Goal: Use online tool/utility

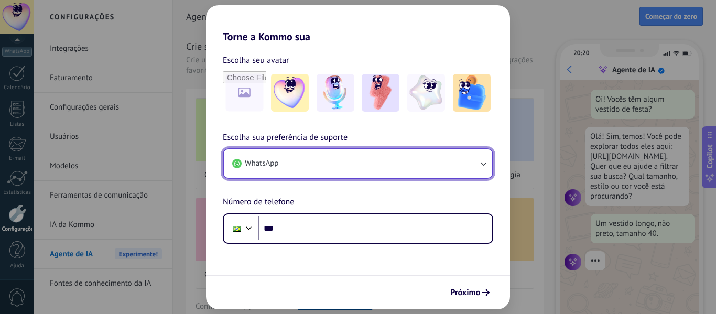
click at [344, 163] on button "WhatsApp" at bounding box center [358, 163] width 268 height 28
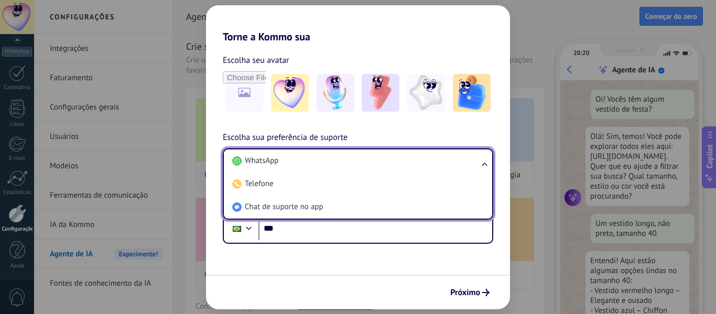
scroll to position [31, 0]
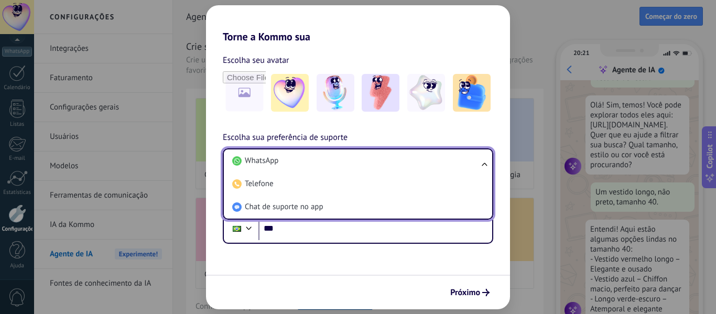
click at [344, 163] on li "WhatsApp" at bounding box center [356, 160] width 256 height 23
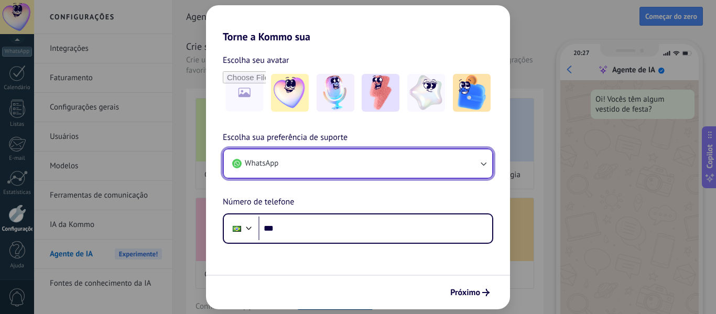
scroll to position [0, 0]
